Goal: Task Accomplishment & Management: Complete application form

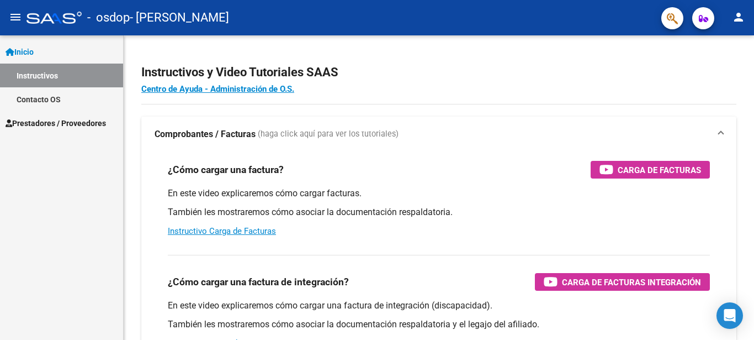
click at [51, 124] on span "Prestadores / Proveedores" at bounding box center [56, 123] width 100 height 12
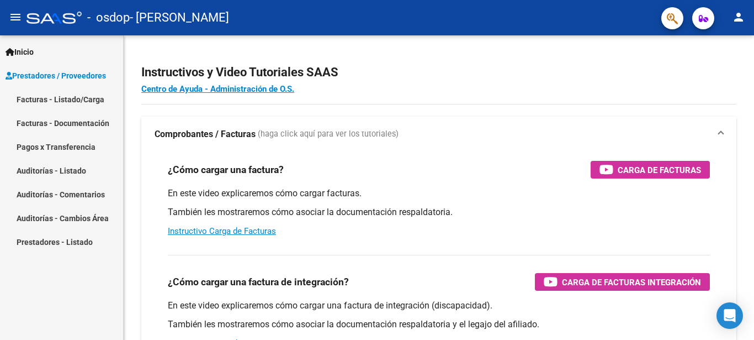
click at [68, 97] on link "Facturas - Listado/Carga" at bounding box center [61, 99] width 123 height 24
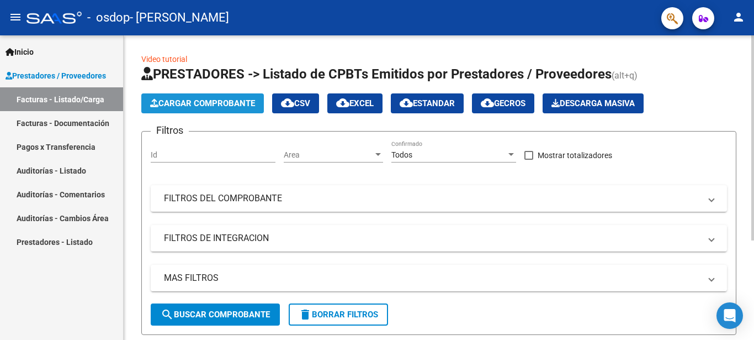
click at [211, 104] on span "Cargar Comprobante" at bounding box center [202, 103] width 105 height 10
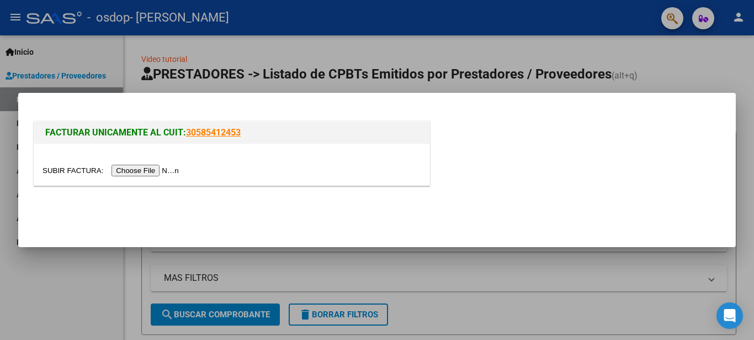
click at [134, 173] on input "file" at bounding box center [113, 171] width 140 height 12
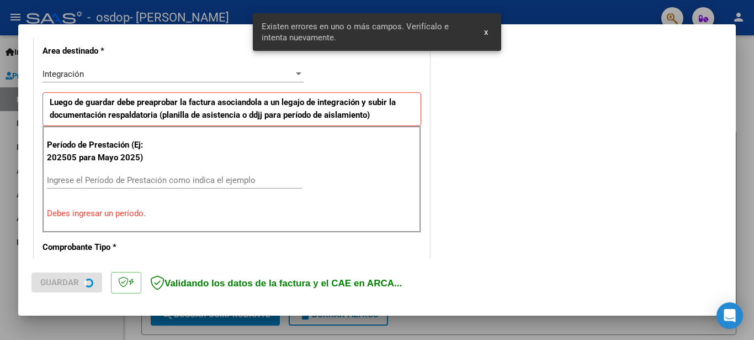
scroll to position [274, 0]
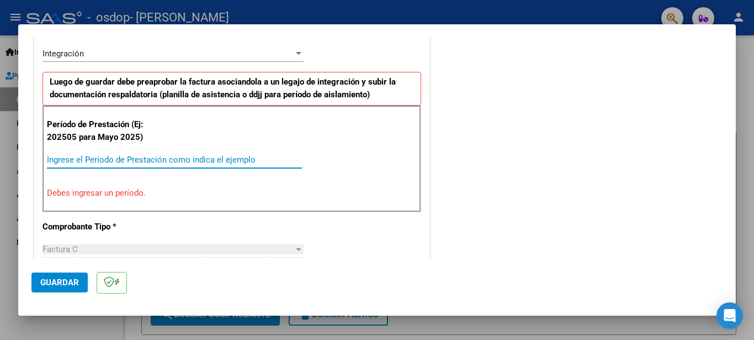
click at [71, 158] on input "Ingrese el Período de Prestación como indica el ejemplo" at bounding box center [174, 160] width 255 height 10
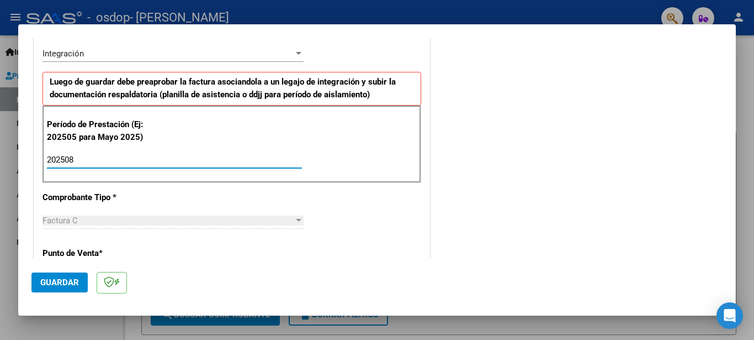
type input "202508"
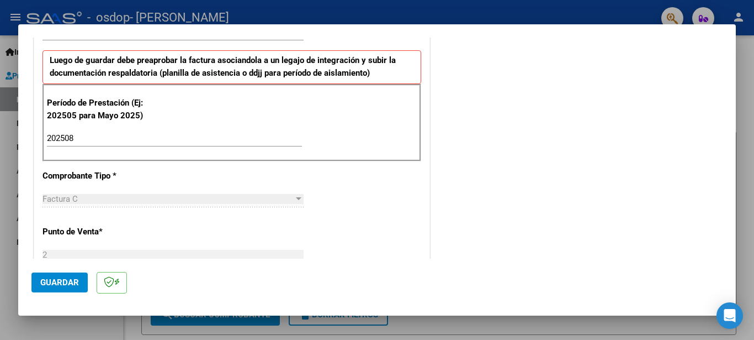
scroll to position [300, 0]
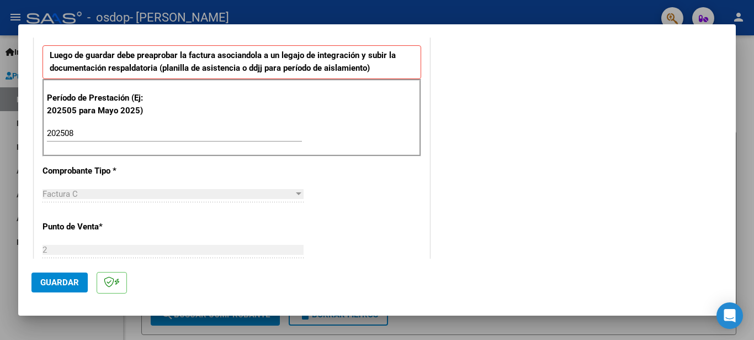
click at [60, 281] on span "Guardar" at bounding box center [59, 282] width 39 height 10
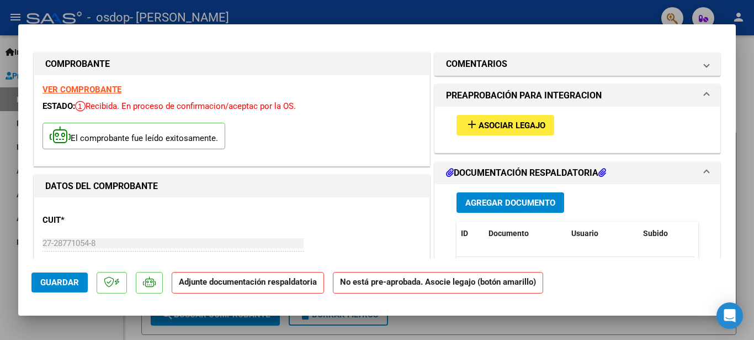
click at [499, 119] on button "add Asociar Legajo" at bounding box center [506, 125] width 98 height 20
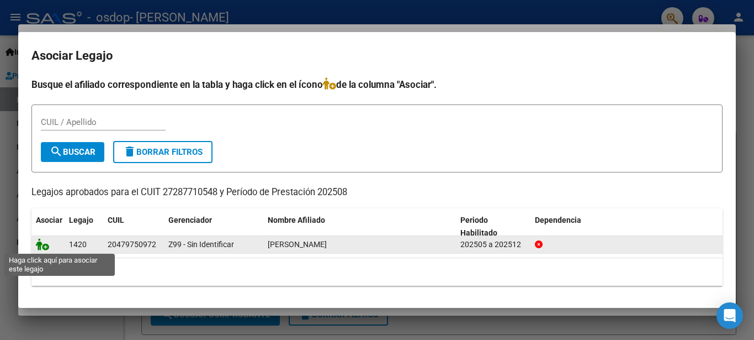
click at [43, 247] on icon at bounding box center [42, 244] width 13 height 12
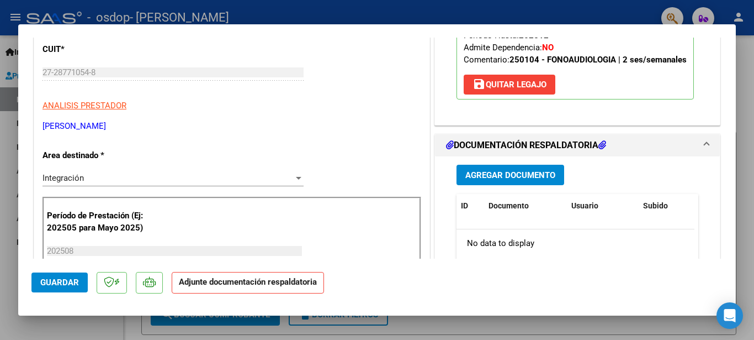
scroll to position [195, 0]
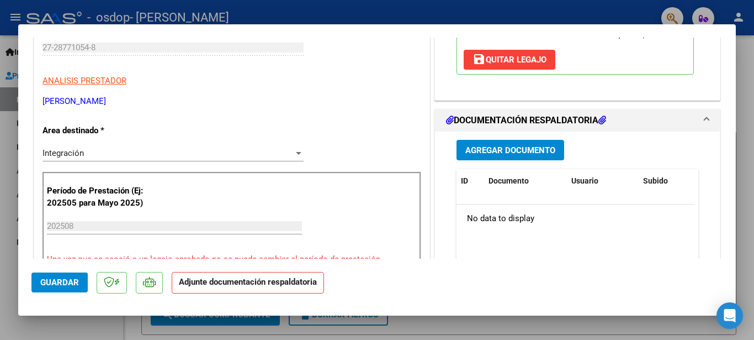
click at [536, 150] on span "Agregar Documento" at bounding box center [510, 150] width 90 height 10
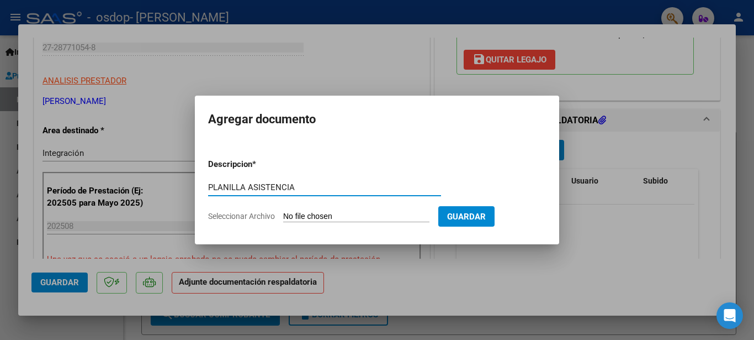
type input "PLANILLA ASISTENCIA"
click at [305, 216] on input "Seleccionar Archivo" at bounding box center [356, 216] width 146 height 10
type input "C:\fakepath\PLANILLA AGOSTO.pdf"
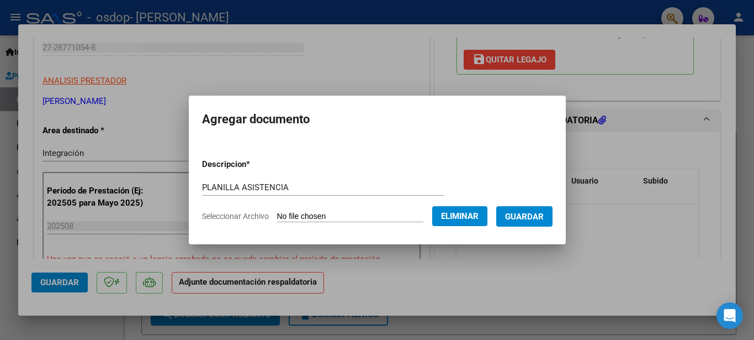
click at [525, 214] on span "Guardar" at bounding box center [524, 216] width 39 height 10
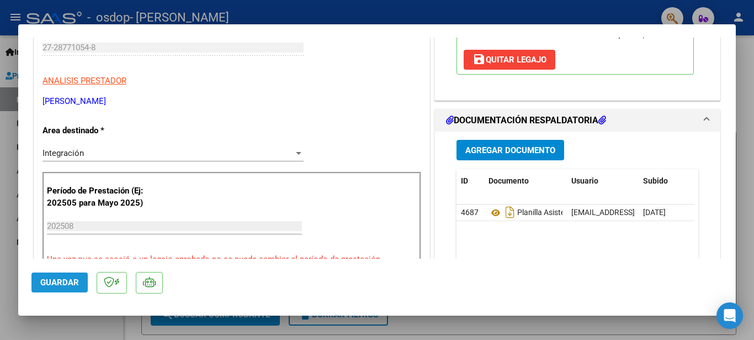
click at [58, 278] on span "Guardar" at bounding box center [59, 282] width 39 height 10
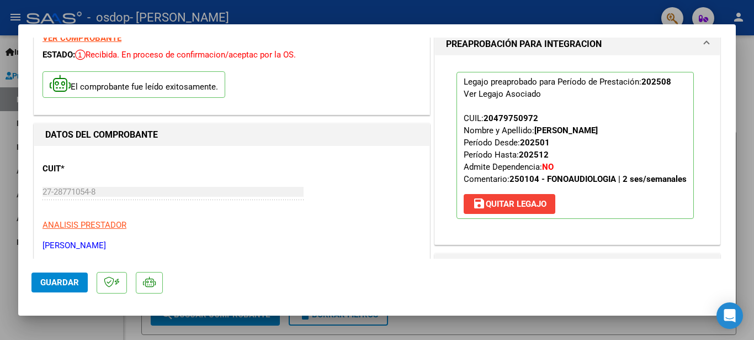
scroll to position [41, 0]
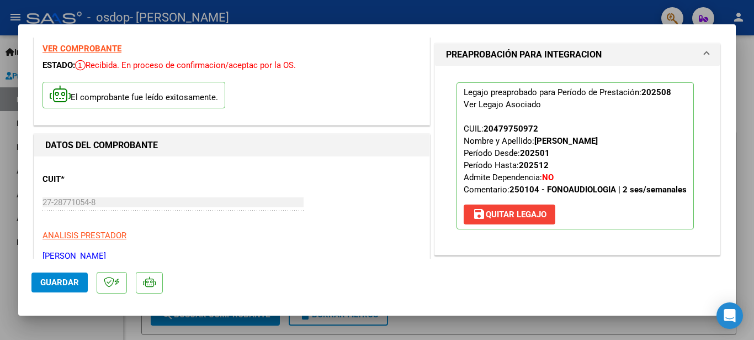
click at [742, 64] on div at bounding box center [377, 170] width 754 height 340
type input "$ 0,00"
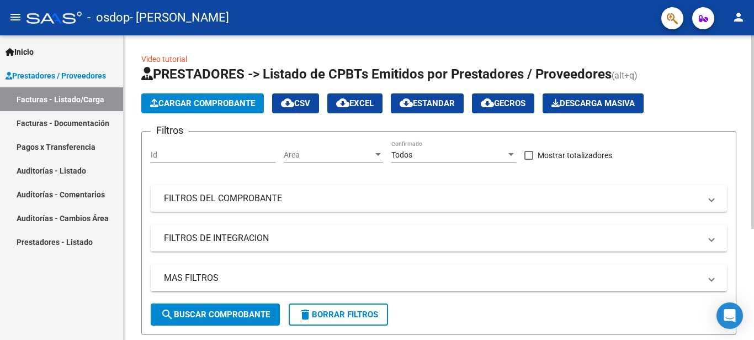
click at [746, 152] on div "Video tutorial PRESTADORES -> Listado de CPBTs Emitidos por Prestadores / Prove…" at bounding box center [439, 270] width 631 height 470
drag, startPoint x: 746, startPoint y: 154, endPoint x: 746, endPoint y: 165, distance: 11.6
click at [746, 165] on div "Video tutorial PRESTADORES -> Listado de CPBTs Emitidos por Prestadores / Prove…" at bounding box center [439, 270] width 631 height 470
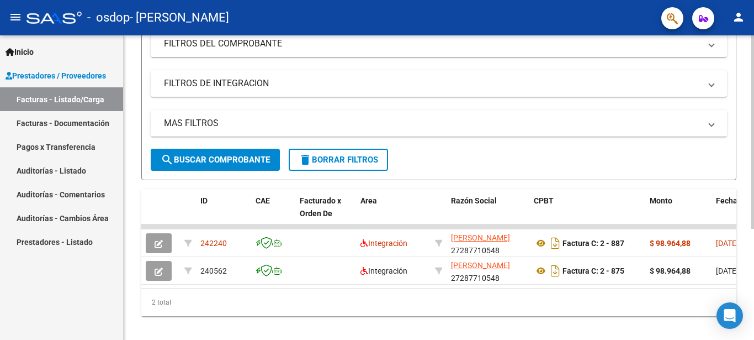
scroll to position [175, 0]
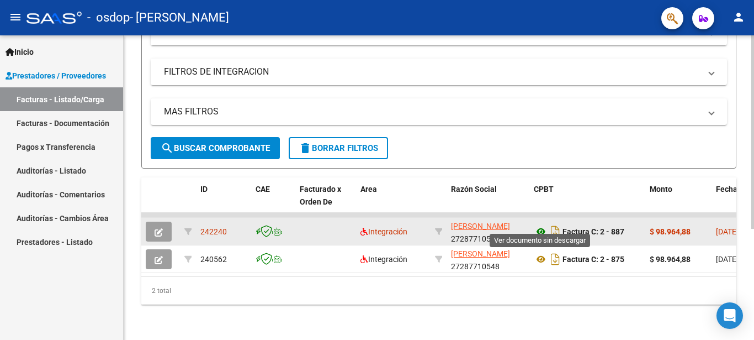
click at [542, 225] on icon at bounding box center [541, 231] width 14 height 13
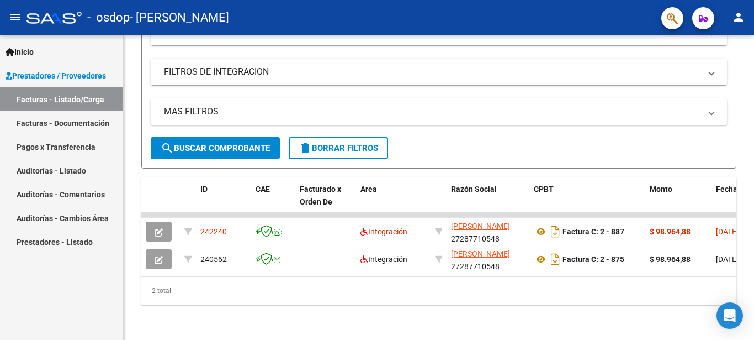
click at [83, 129] on link "Facturas - Documentación" at bounding box center [61, 123] width 123 height 24
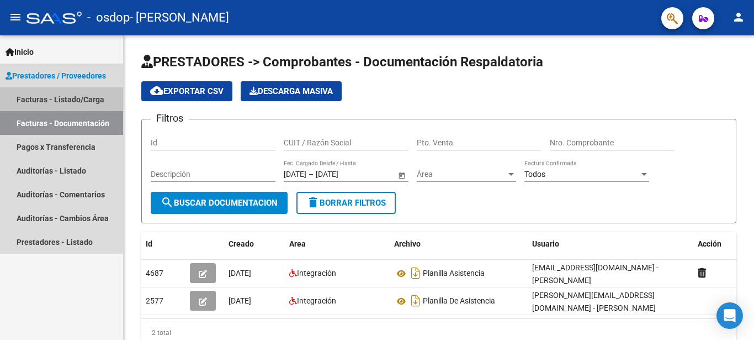
click at [81, 99] on link "Facturas - Listado/Carga" at bounding box center [61, 99] width 123 height 24
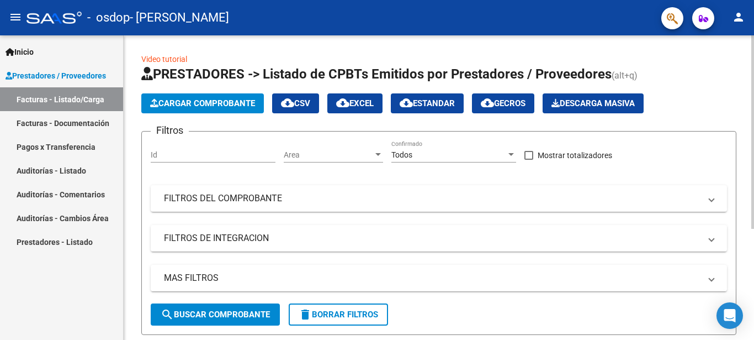
click at [128, 117] on div "Video tutorial PRESTADORES -> Listado de CPBTs Emitidos por Prestadores / Prove…" at bounding box center [439, 270] width 631 height 470
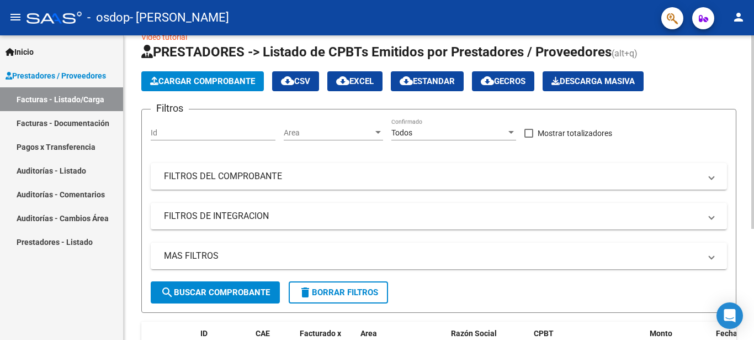
scroll to position [175, 0]
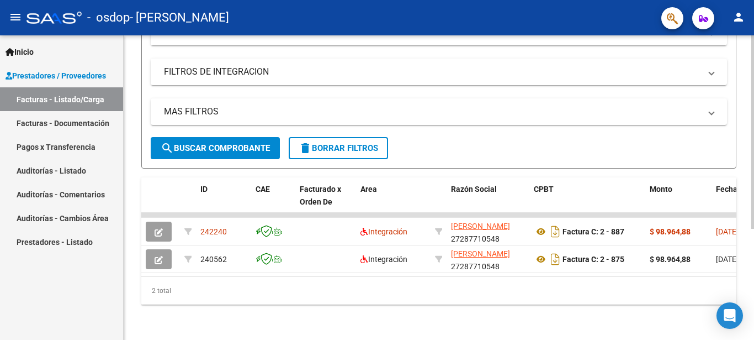
drag, startPoint x: 275, startPoint y: 272, endPoint x: 361, endPoint y: 277, distance: 85.7
click at [361, 277] on div "2 total" at bounding box center [438, 291] width 595 height 28
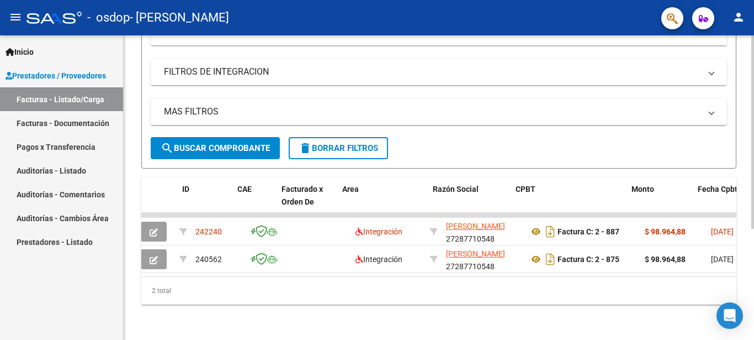
scroll to position [0, 0]
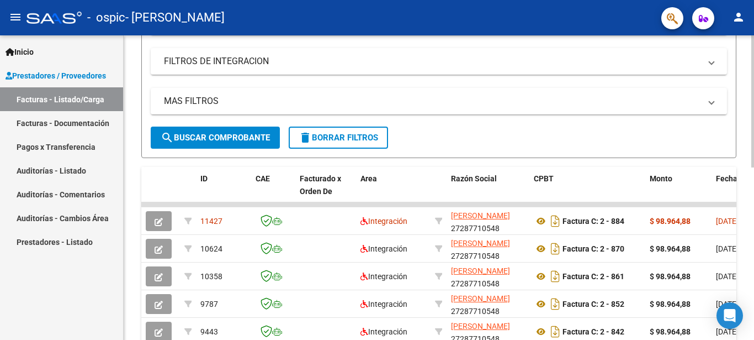
scroll to position [221, 0]
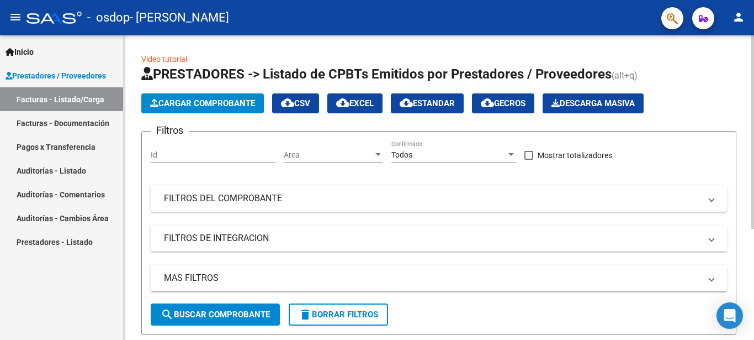
click at [131, 161] on div "Video tutorial PRESTADORES -> Listado de CPBTs Emitidos por Prestadores / Prove…" at bounding box center [439, 270] width 631 height 470
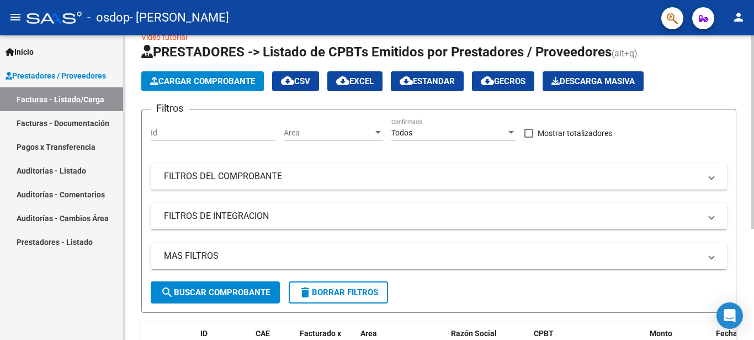
scroll to position [175, 0]
